Goal: Transaction & Acquisition: Purchase product/service

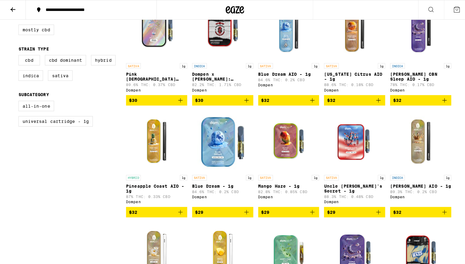
scroll to position [197, 0]
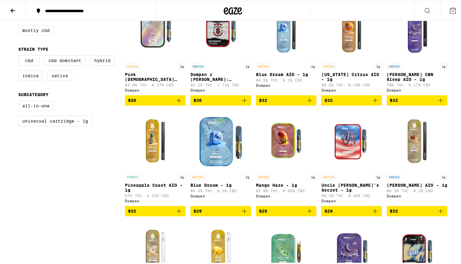
click at [211, 140] on img "Open page for Blue Dream - 1g from Dompen" at bounding box center [220, 139] width 61 height 61
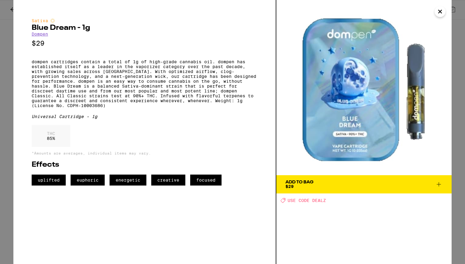
click at [440, 12] on icon "Close" at bounding box center [440, 11] width 3 height 3
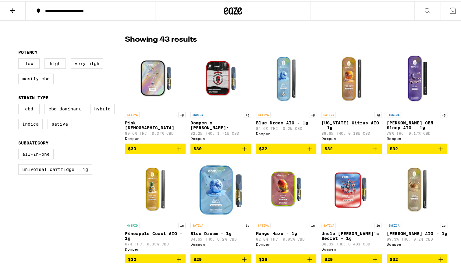
scroll to position [149, 0]
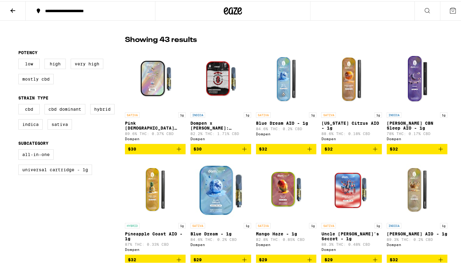
click at [16, 11] on icon at bounding box center [12, 9] width 7 height 7
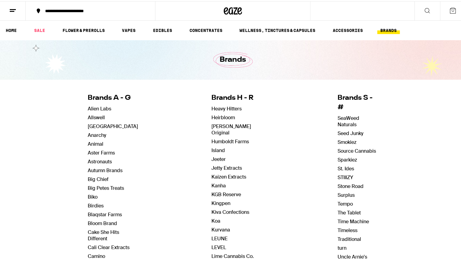
click at [16, 11] on icon at bounding box center [12, 9] width 7 height 7
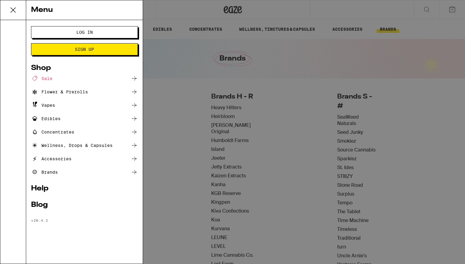
click at [166, 16] on div "Menu Log In Sign Up Shop Sale Flower & Prerolls Vapes Edibles Concentrates Well…" at bounding box center [232, 132] width 465 height 264
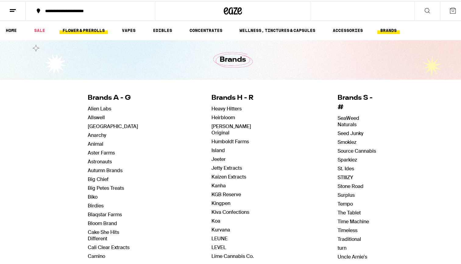
click at [74, 31] on link "FLOWER & PREROLLS" at bounding box center [83, 29] width 48 height 7
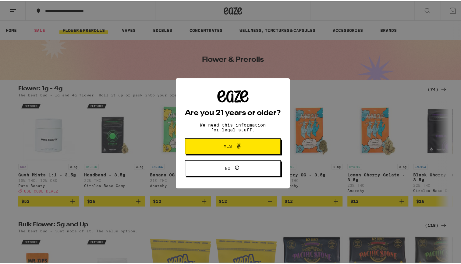
click at [211, 146] on span "Yes" at bounding box center [233, 145] width 46 height 8
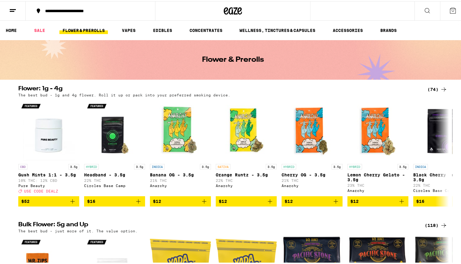
click at [432, 88] on div "(74)" at bounding box center [437, 88] width 20 height 7
